Goal: Register for event/course

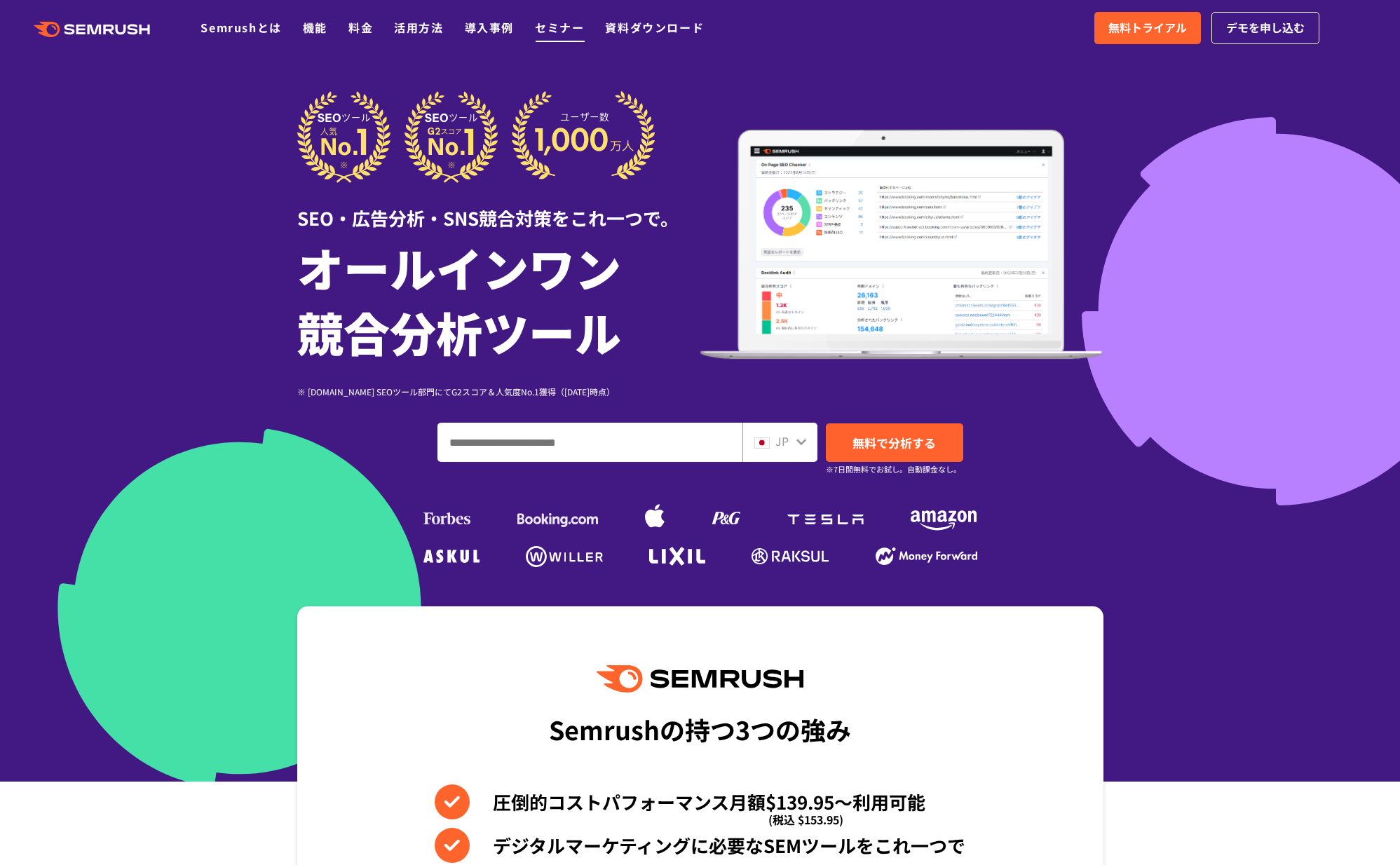
click at [543, 27] on link "セミナー" at bounding box center [559, 27] width 49 height 16
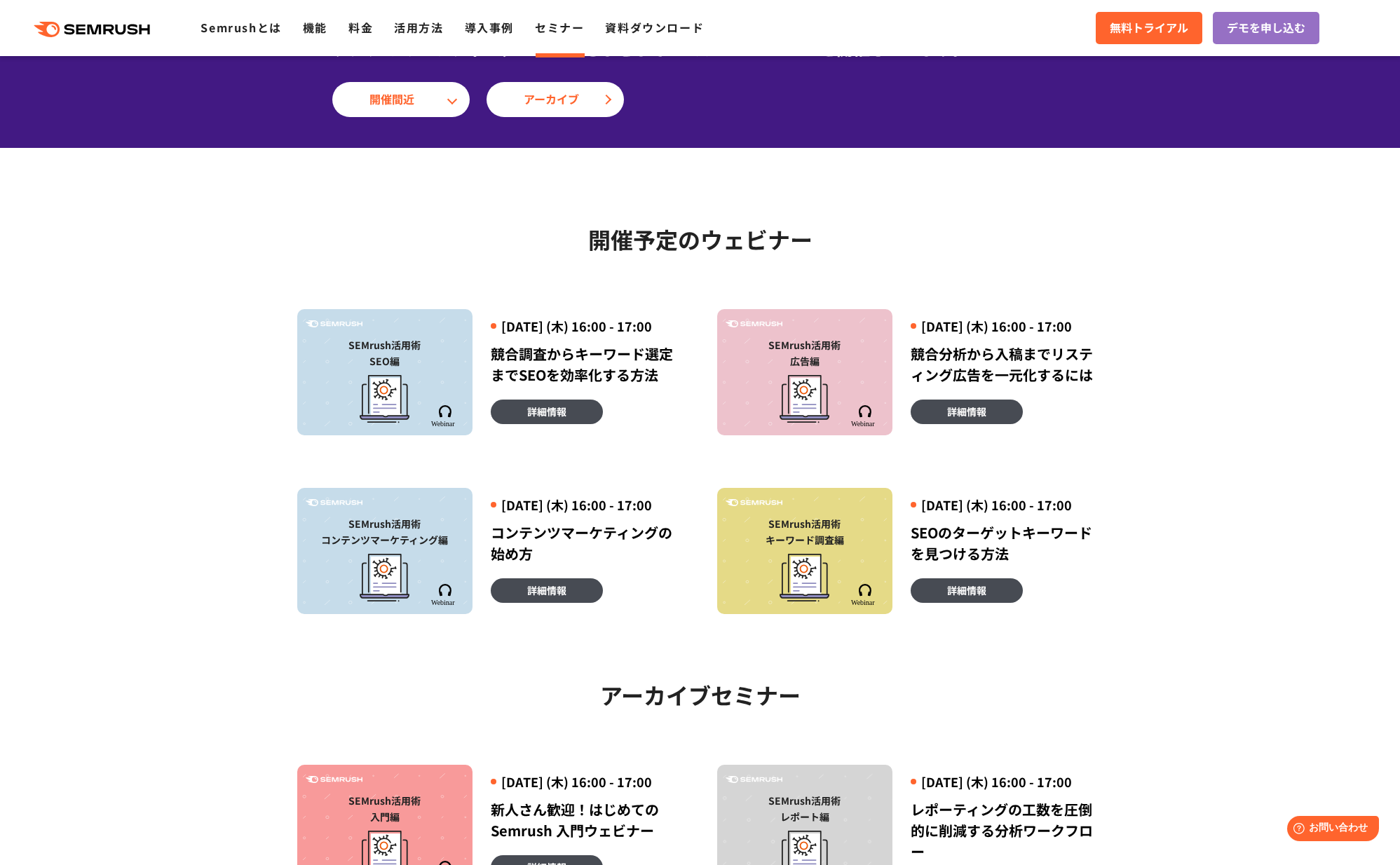
scroll to position [236, 0]
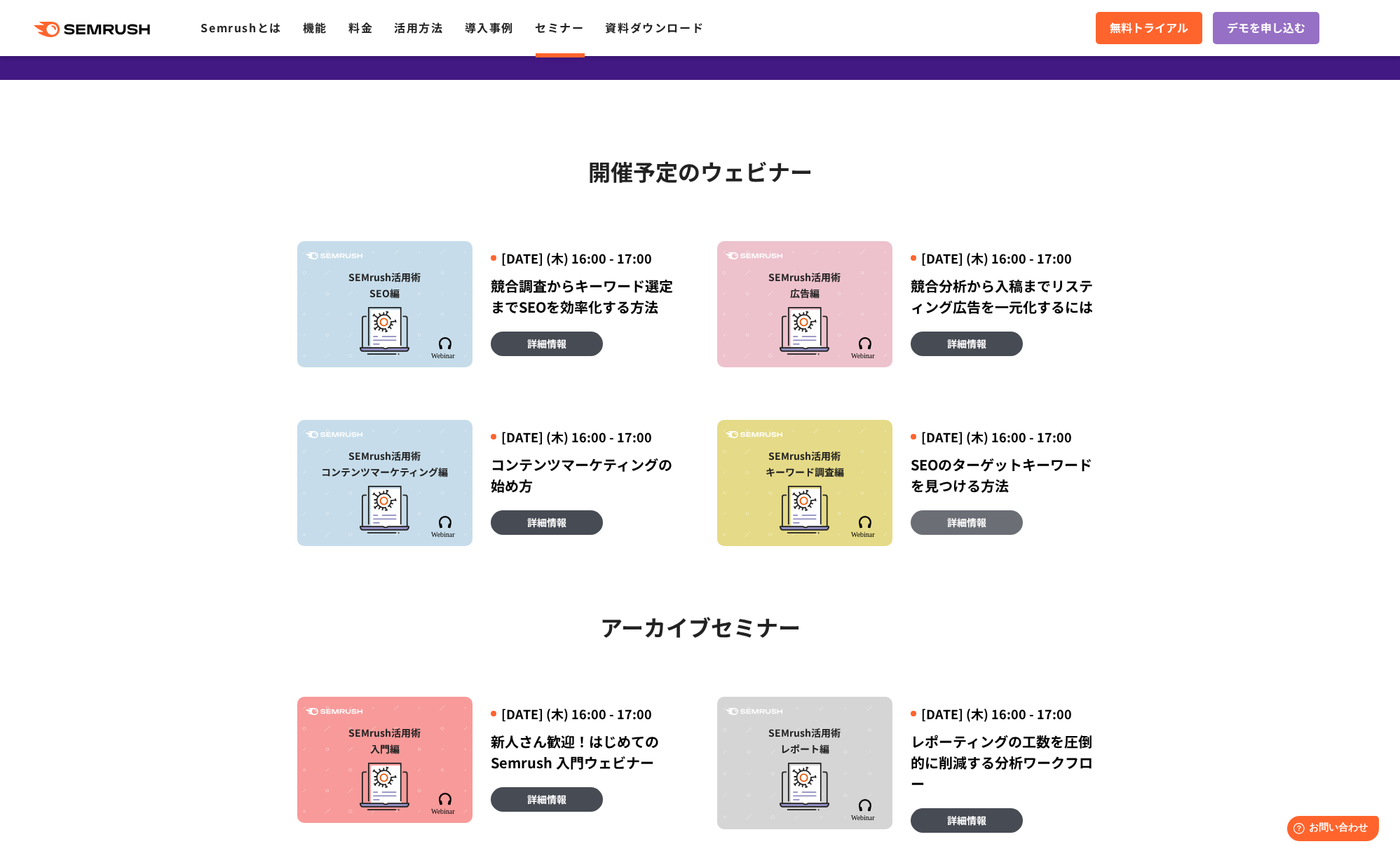
click at [968, 530] on span "詳細情報" at bounding box center [967, 523] width 40 height 15
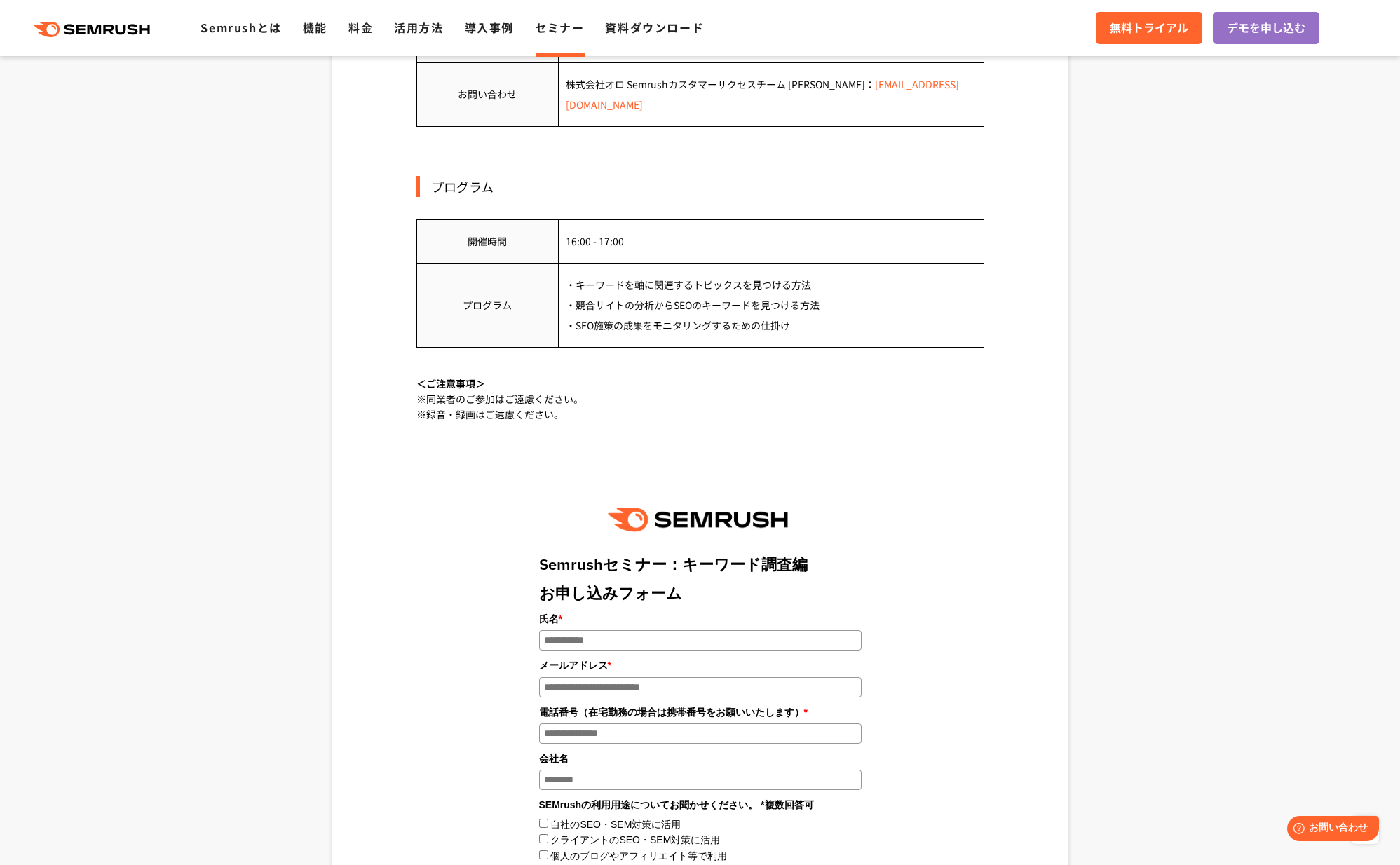
scroll to position [1081, 0]
